Goal: Task Accomplishment & Management: Use online tool/utility

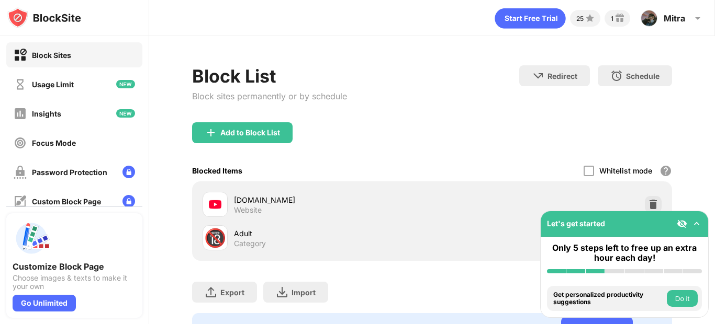
click at [39, 54] on div "Block Sites" at bounding box center [51, 55] width 39 height 9
